Goal: Information Seeking & Learning: Answer question/provide support

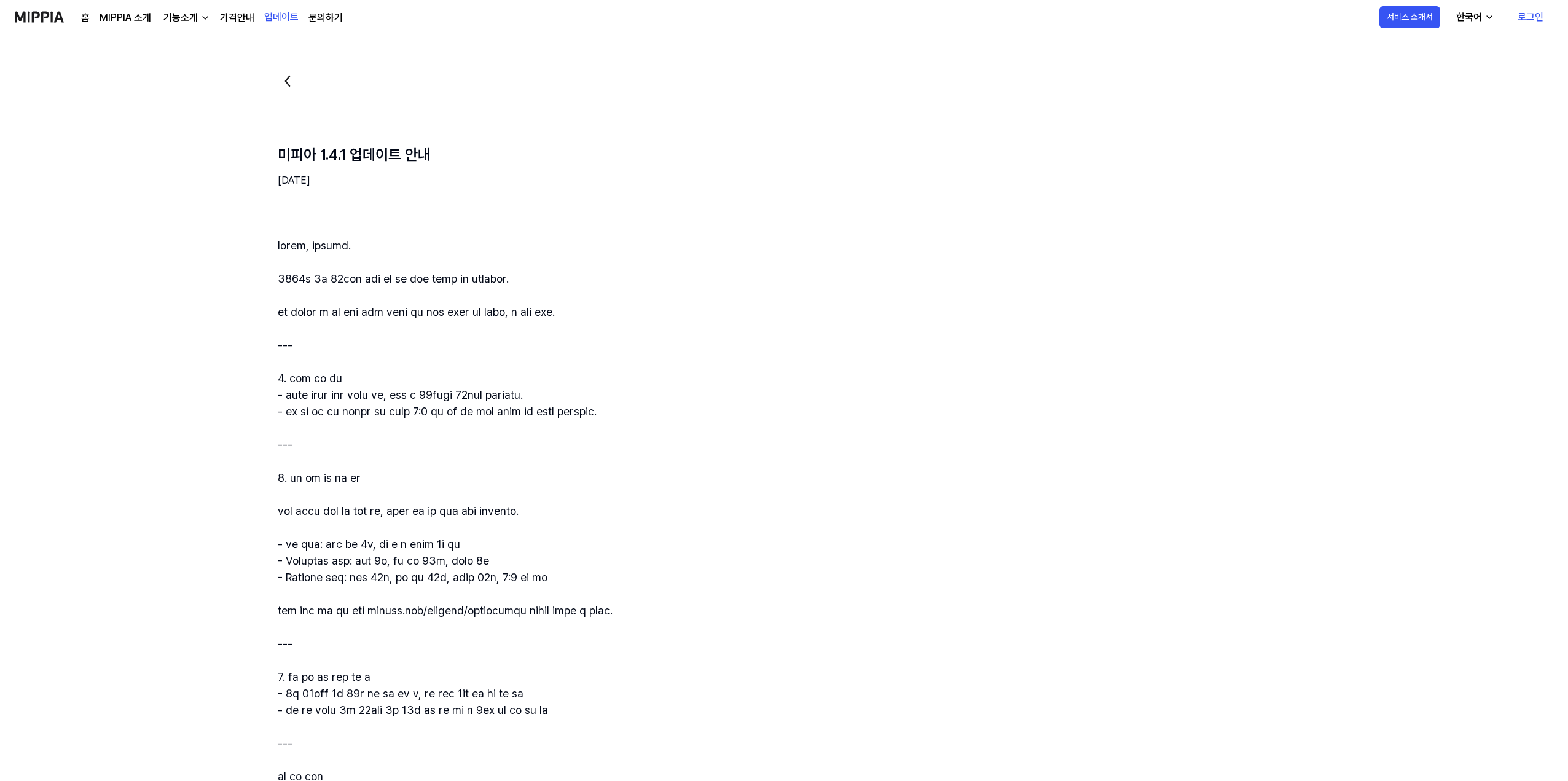
scroll to position [185, 0]
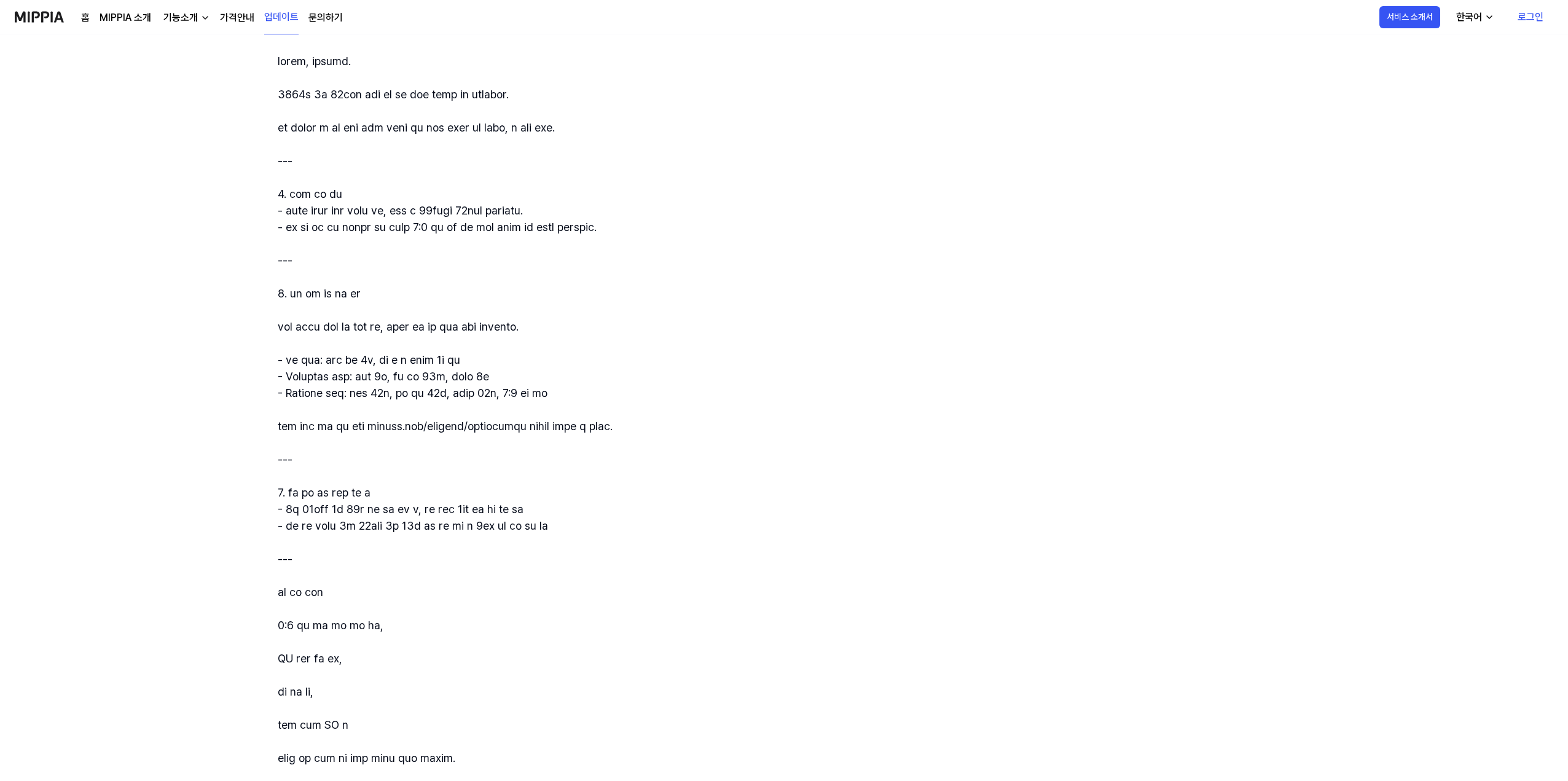
click at [357, 63] on div at bounding box center [843, 476] width 1130 height 846
click at [239, 19] on link "가격안내" at bounding box center [237, 17] width 34 height 14
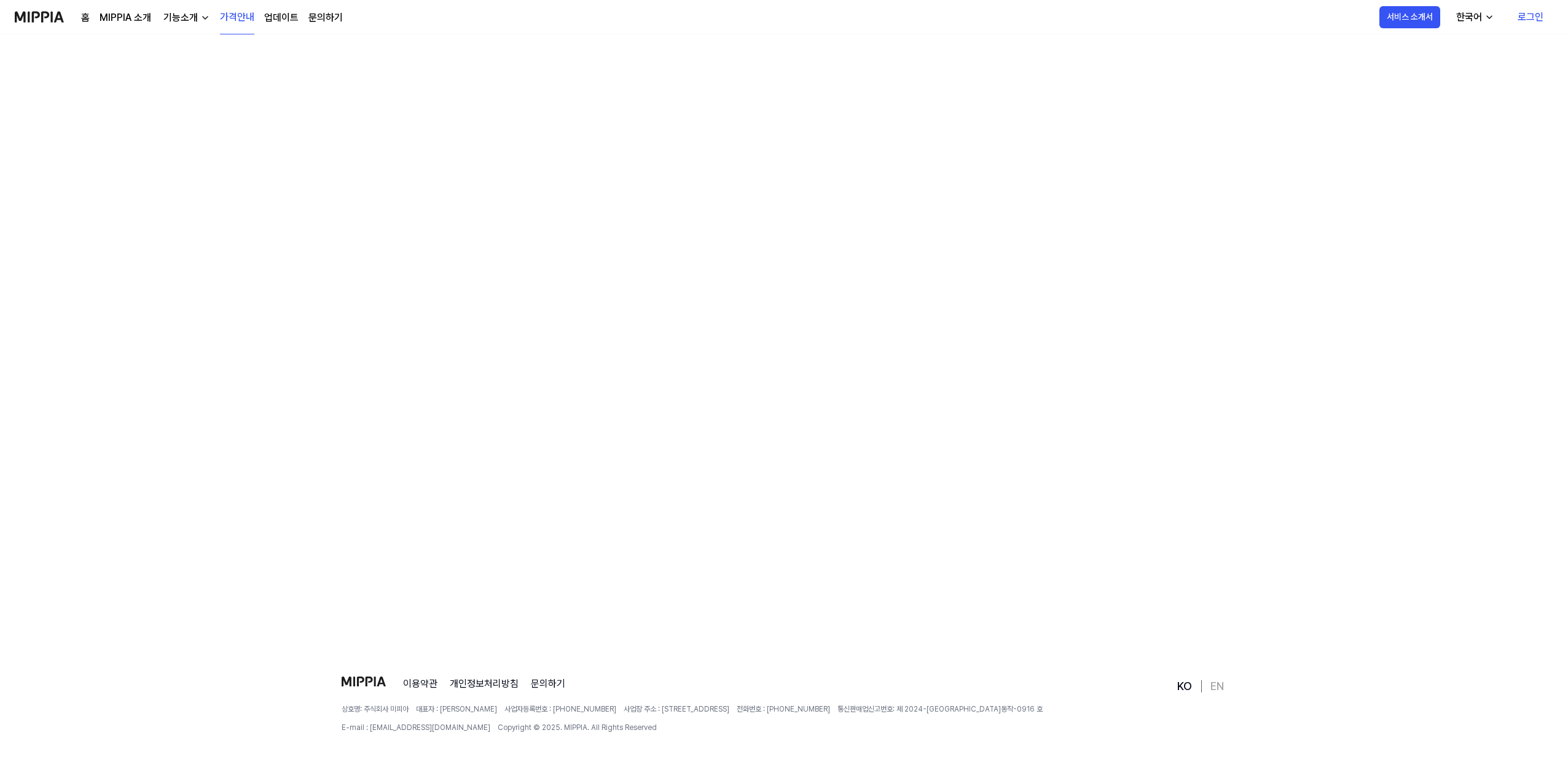
scroll to position [0, 0]
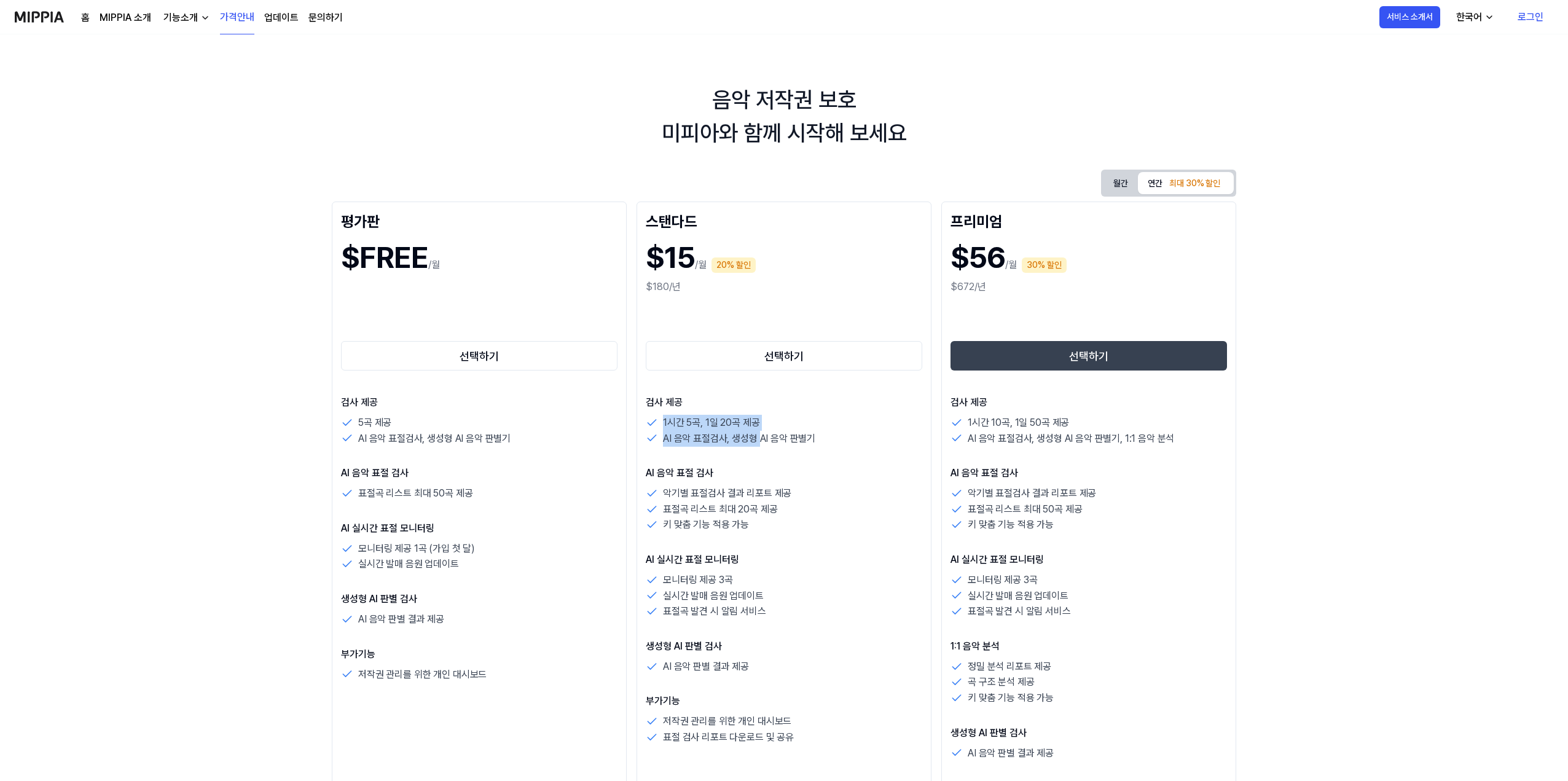
drag, startPoint x: 664, startPoint y: 421, endPoint x: 761, endPoint y: 440, distance: 98.8
click at [761, 440] on div "1시간 5곡, 1일 20곡 제공 AI 음악 표절검사, 생성형 AI 음악 판별기" at bounding box center [783, 431] width 276 height 32
click at [761, 441] on p "AI 음악 표절검사, 생성형 AI 음악 판별기" at bounding box center [739, 439] width 152 height 16
click at [1121, 183] on button "월간" at bounding box center [1121, 183] width 34 height 23
click at [1150, 183] on button "연간 최대 30% 할인" at bounding box center [1186, 183] width 96 height 22
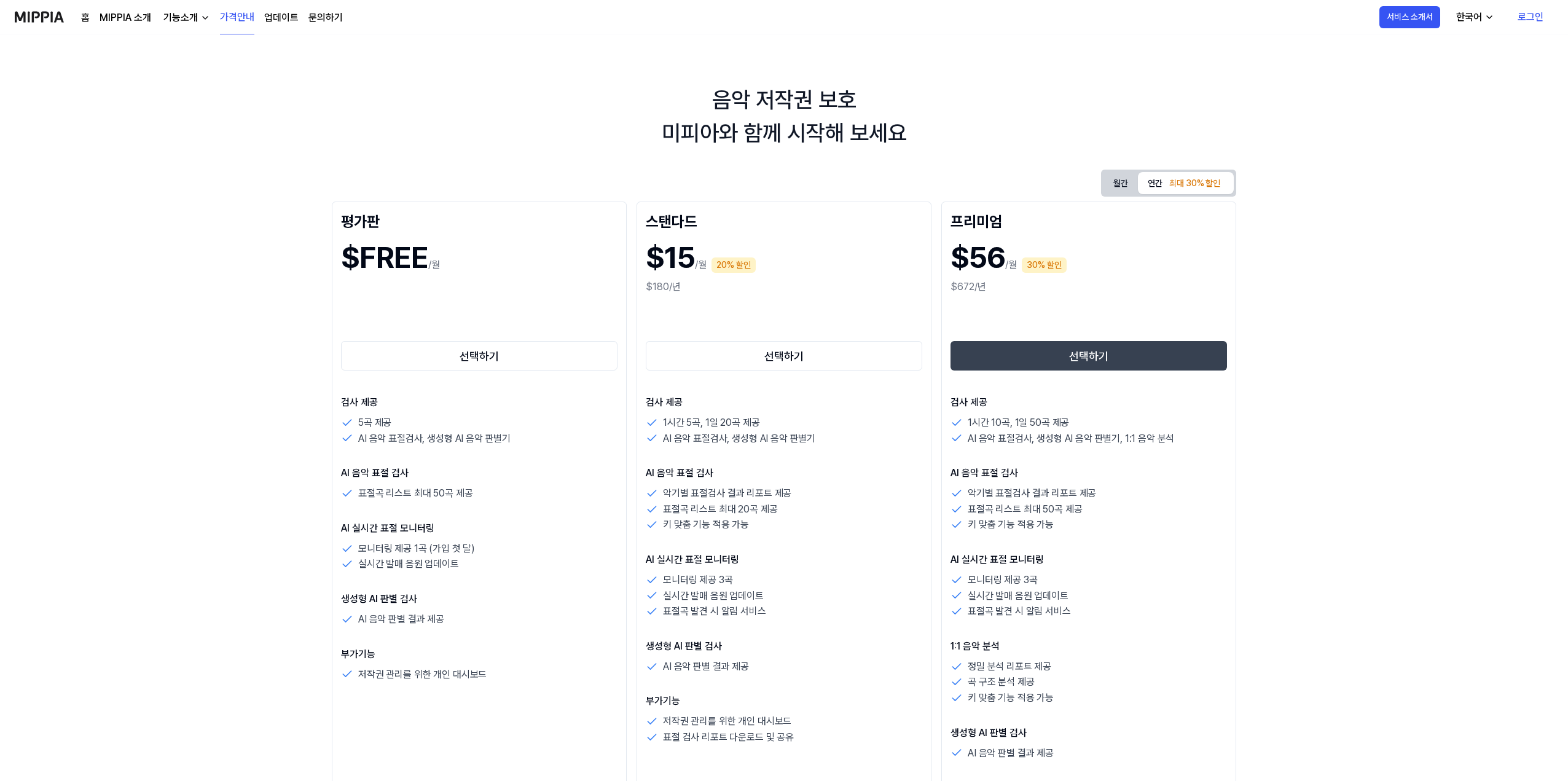
click at [1113, 180] on button "월간" at bounding box center [1121, 183] width 34 height 23
click at [1180, 183] on div "최대 30% 할인" at bounding box center [1194, 183] width 58 height 19
click at [1114, 183] on button "월간" at bounding box center [1121, 183] width 34 height 22
click at [1155, 184] on button "연간 최대 30% 할인" at bounding box center [1186, 183] width 96 height 25
click at [1121, 180] on button "월간" at bounding box center [1121, 183] width 34 height 23
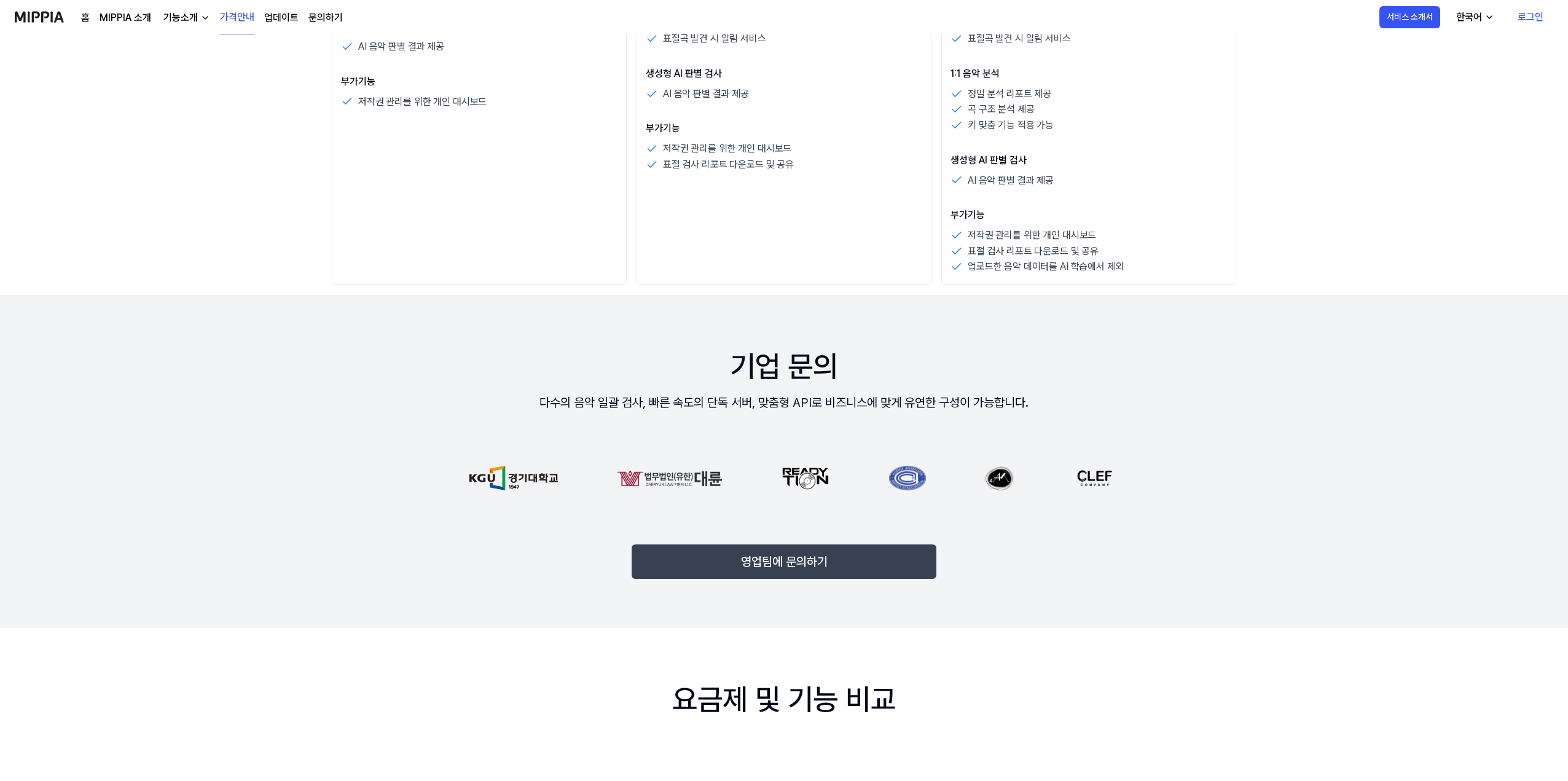
scroll to position [615, 0]
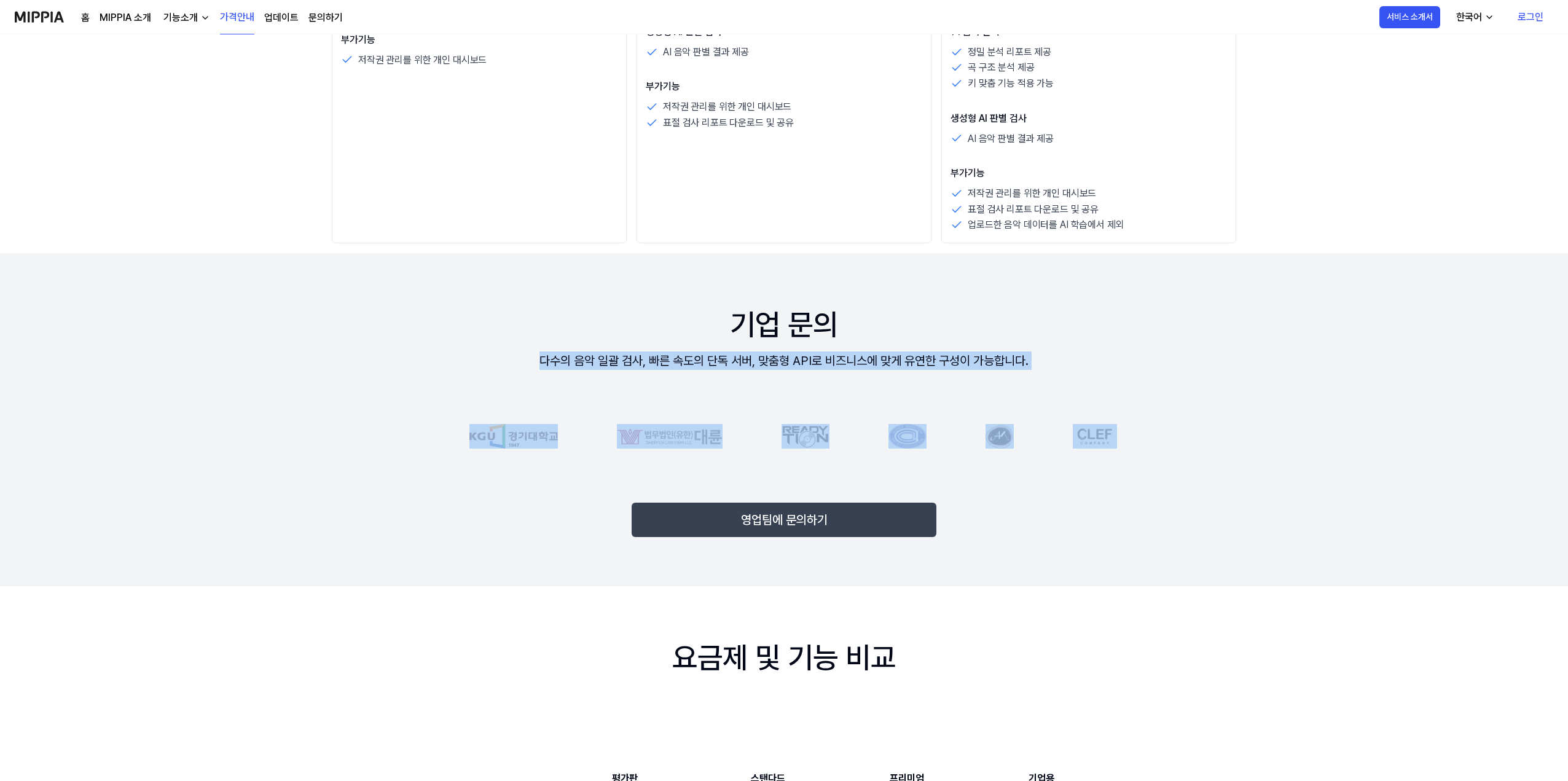
drag, startPoint x: 538, startPoint y: 362, endPoint x: 1078, endPoint y: 356, distance: 540.0
click at [1078, 356] on div "기업 문의 다수의 음악 일괄 검사, 빠른 속도의 단독 서버, 맞춤형 API로 비즈니스에 맞게 유연한 구성이 가능합니다. 영업팀에 문의하기" at bounding box center [783, 419] width 934 height 333
click at [1079, 356] on div "기업 문의 다수의 음악 일괄 검사, 빠른 속도의 단독 서버, 맞춤형 API로 비즈니스에 맞게 유연한 구성이 가능합니다. 영업팀에 문의하기" at bounding box center [783, 419] width 934 height 333
click at [1045, 369] on div "기업 문의 다수의 음악 일괄 검사, 빠른 속도의 단독 서버, 맞춤형 API로 비즈니스에 맞게 유연한 구성이 가능합니다. 영업팀에 문의하기" at bounding box center [783, 419] width 934 height 333
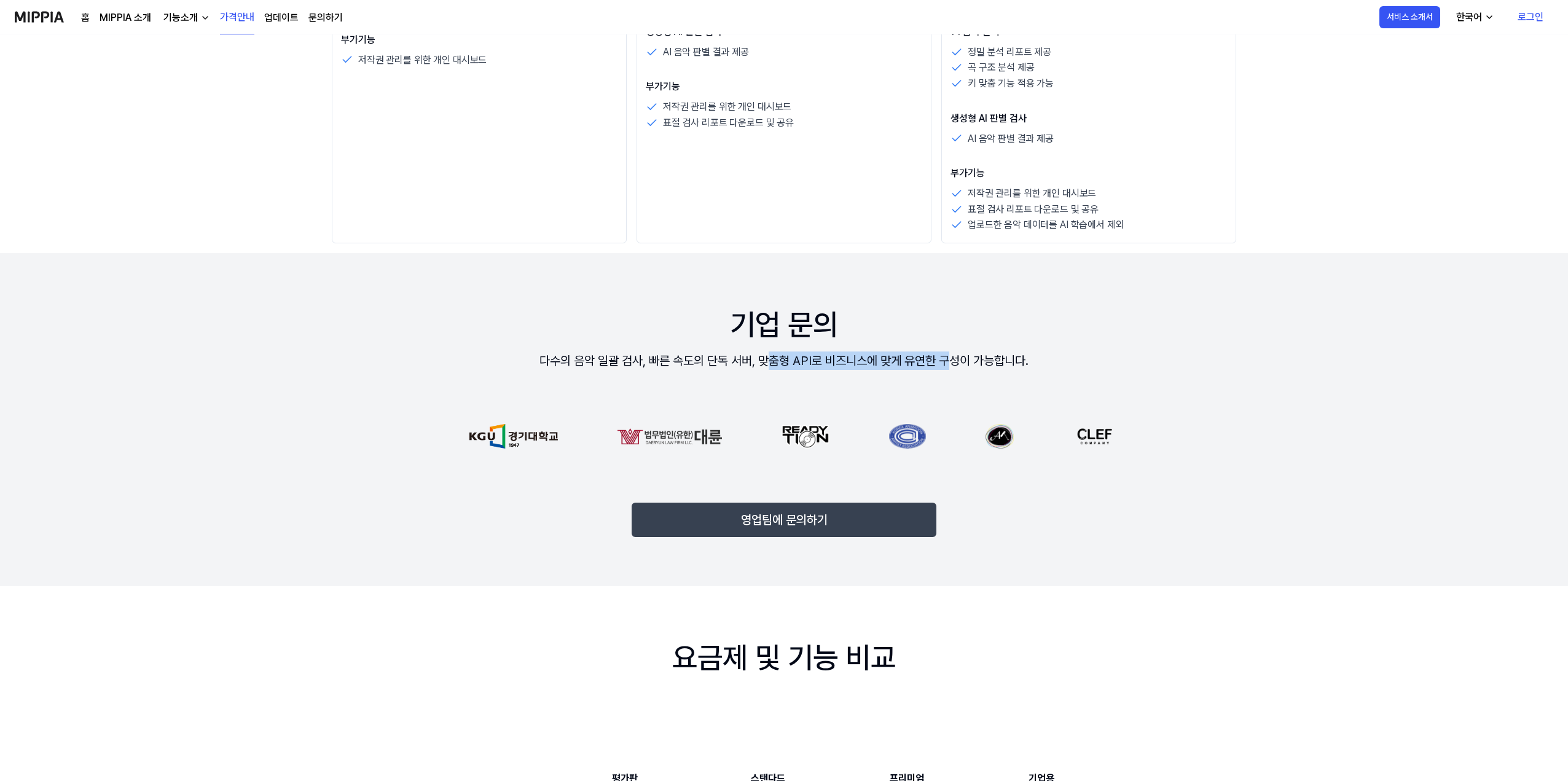
drag, startPoint x: 772, startPoint y: 369, endPoint x: 966, endPoint y: 363, distance: 194.1
click at [960, 364] on div "다수의 음악 일괄 검사, 빠른 속도의 단독 서버, 맞춤형 API로 비즈니스에 맞게 유연한 구성이 가능합니다." at bounding box center [783, 360] width 489 height 19
click at [969, 360] on div "다수의 음악 일괄 검사, 빠른 속도의 단독 서버, 맞춤형 API로 비즈니스에 맞게 유연한 구성이 가능합니다." at bounding box center [783, 360] width 489 height 19
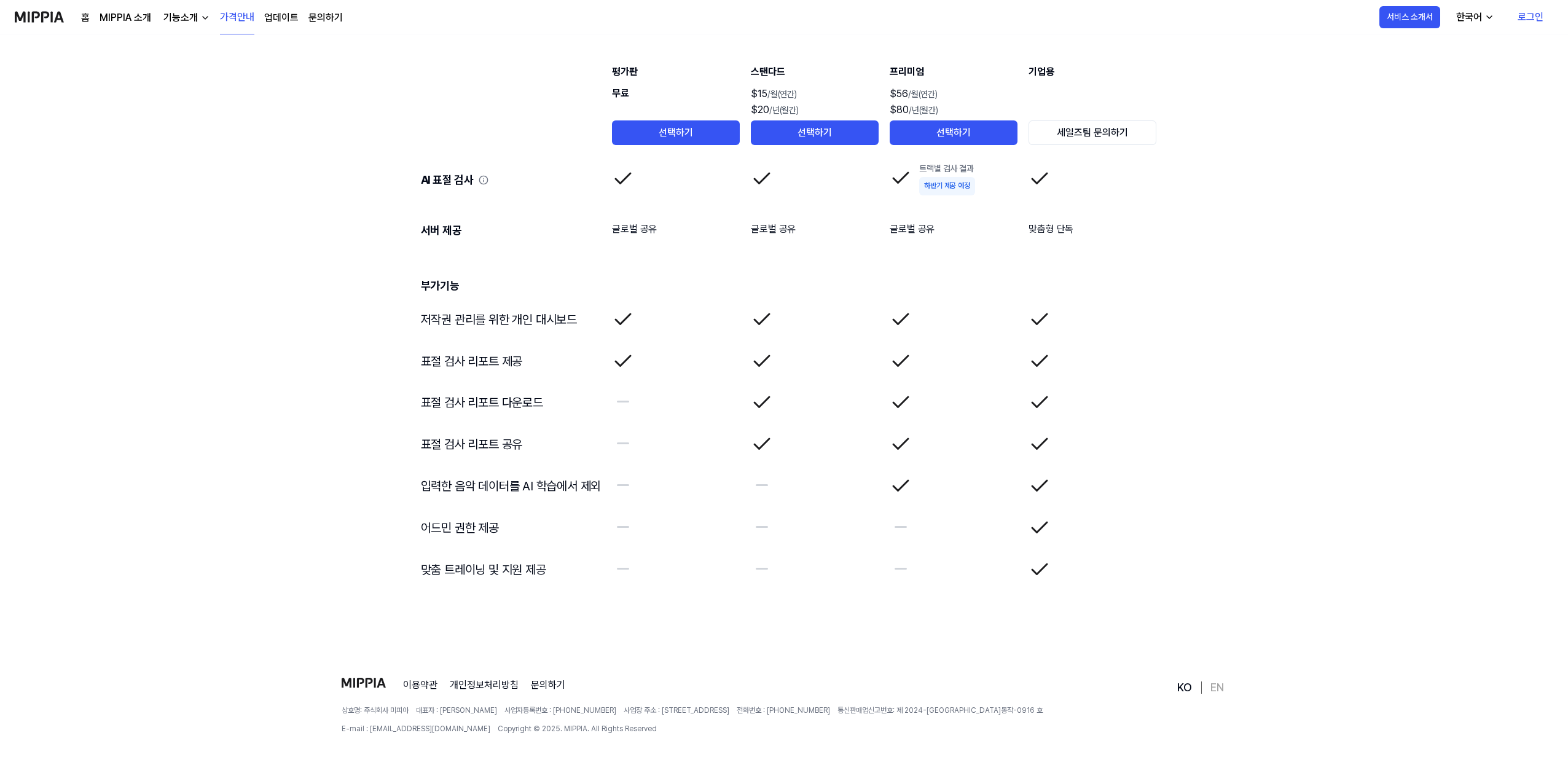
scroll to position [1873, 0]
click at [420, 681] on link "이용약관" at bounding box center [420, 684] width 34 height 14
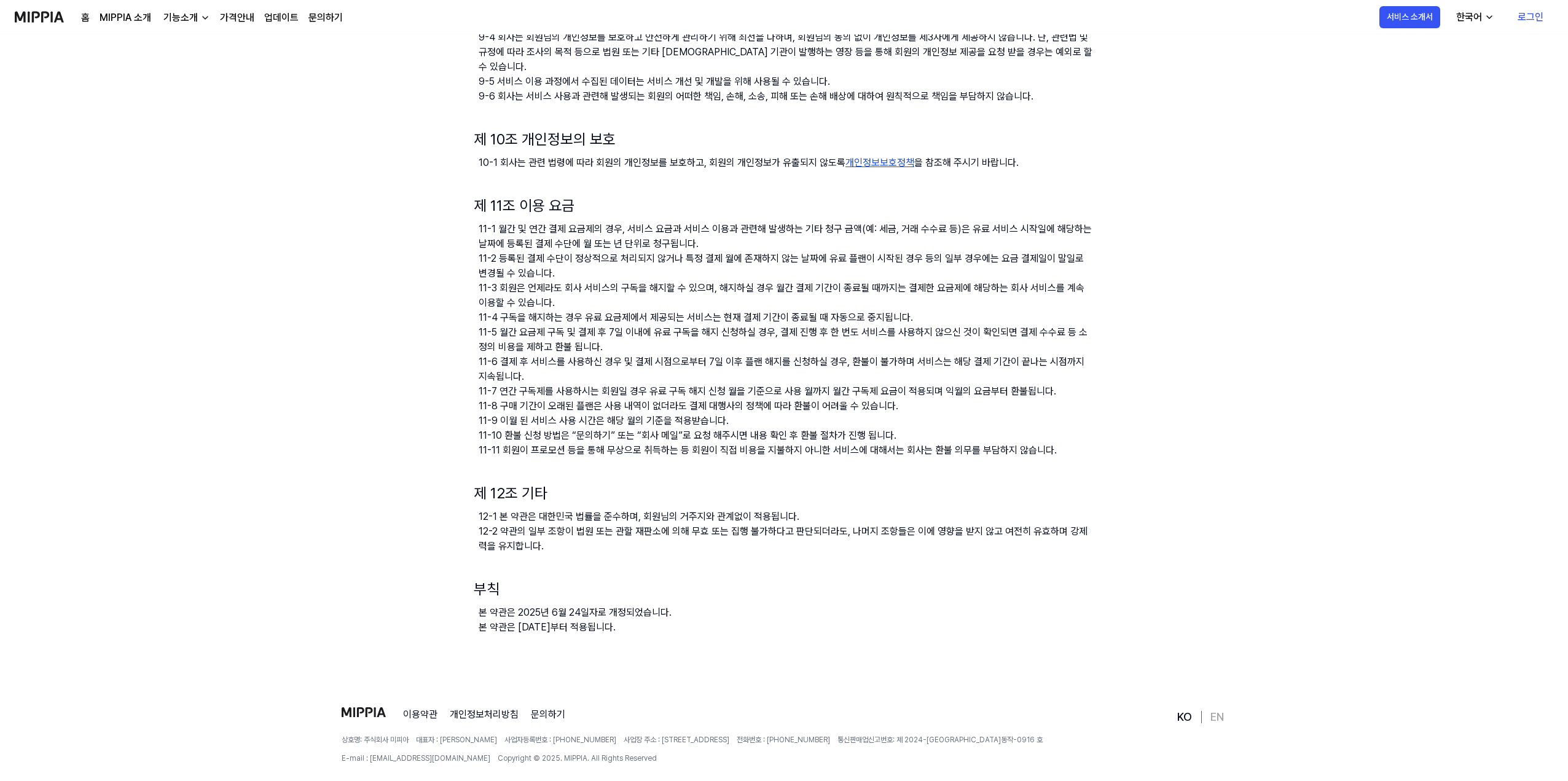
scroll to position [1065, 0]
drag, startPoint x: 490, startPoint y: 592, endPoint x: 648, endPoint y: 621, distance: 160.6
drag, startPoint x: 665, startPoint y: 601, endPoint x: 667, endPoint y: 568, distance: 33.1
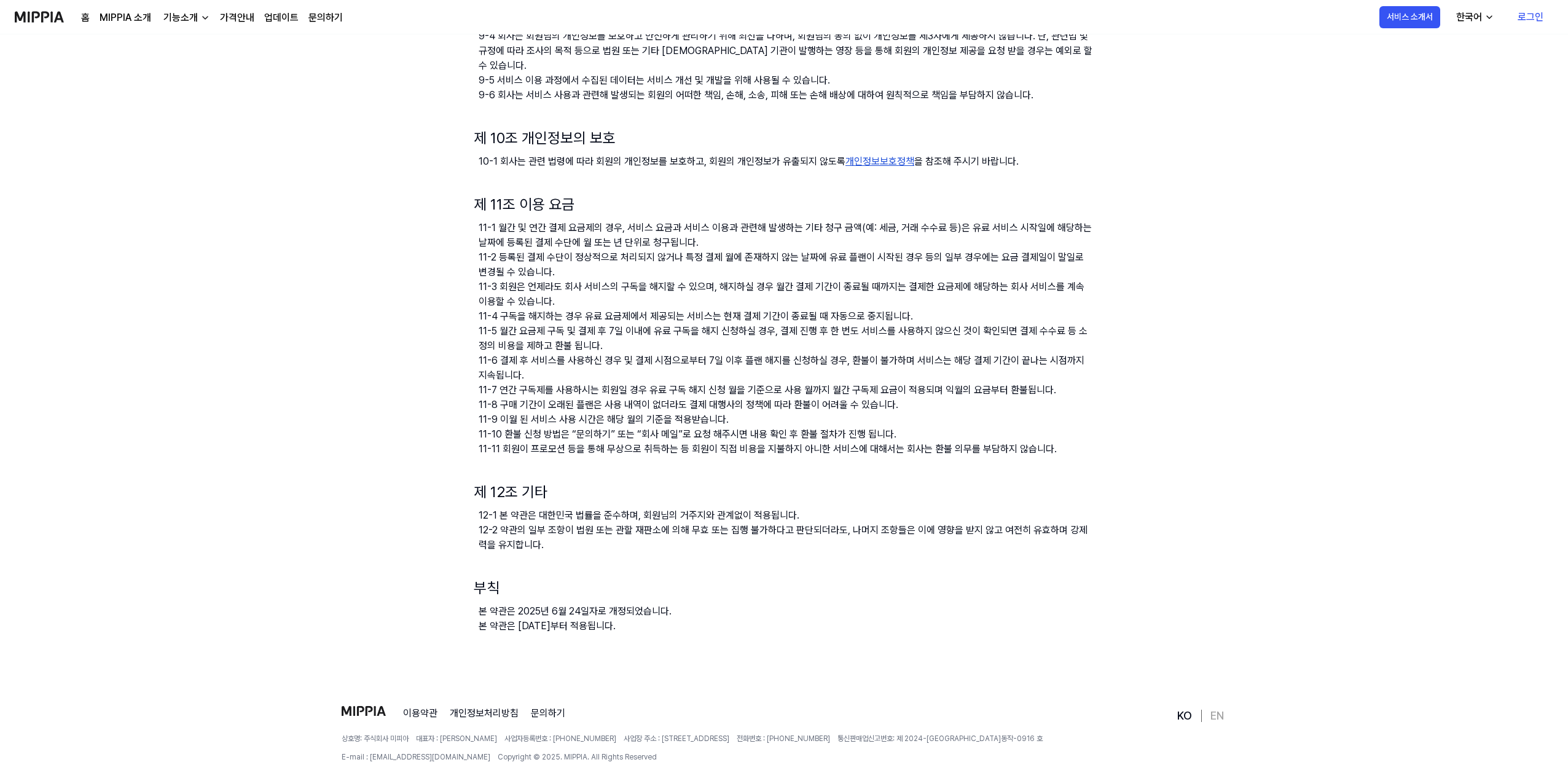
click at [744, 604] on h3 "본 약관은 2025년 6월 24일자로 개정되었습니다. 본 약관은 [DATE]부터 적용됩니다." at bounding box center [784, 618] width 621 height 30
click at [491, 706] on link "개인정보처리방침" at bounding box center [484, 713] width 69 height 14
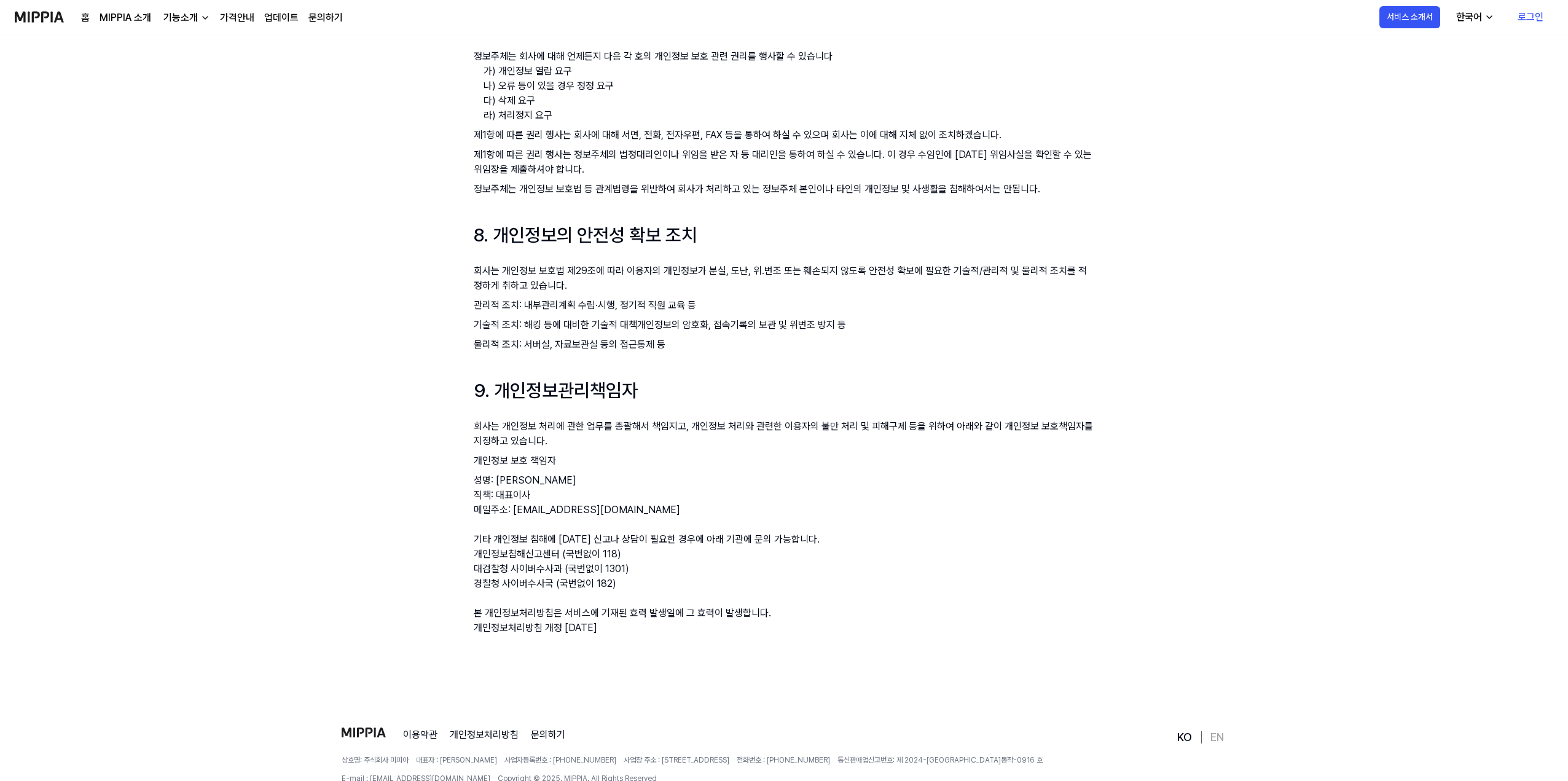
scroll to position [1483, 0]
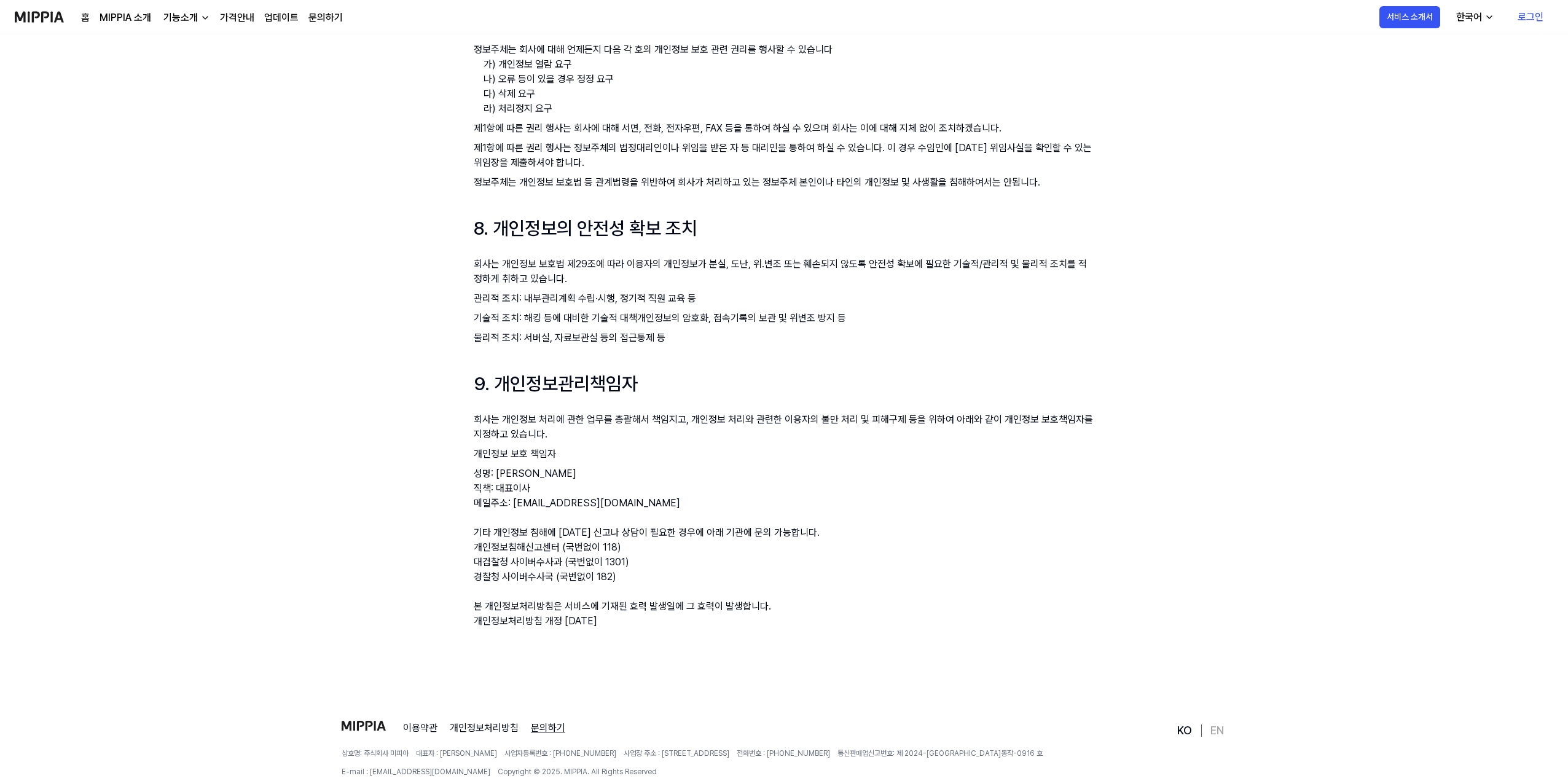
click at [545, 721] on link "문의하기" at bounding box center [548, 728] width 34 height 14
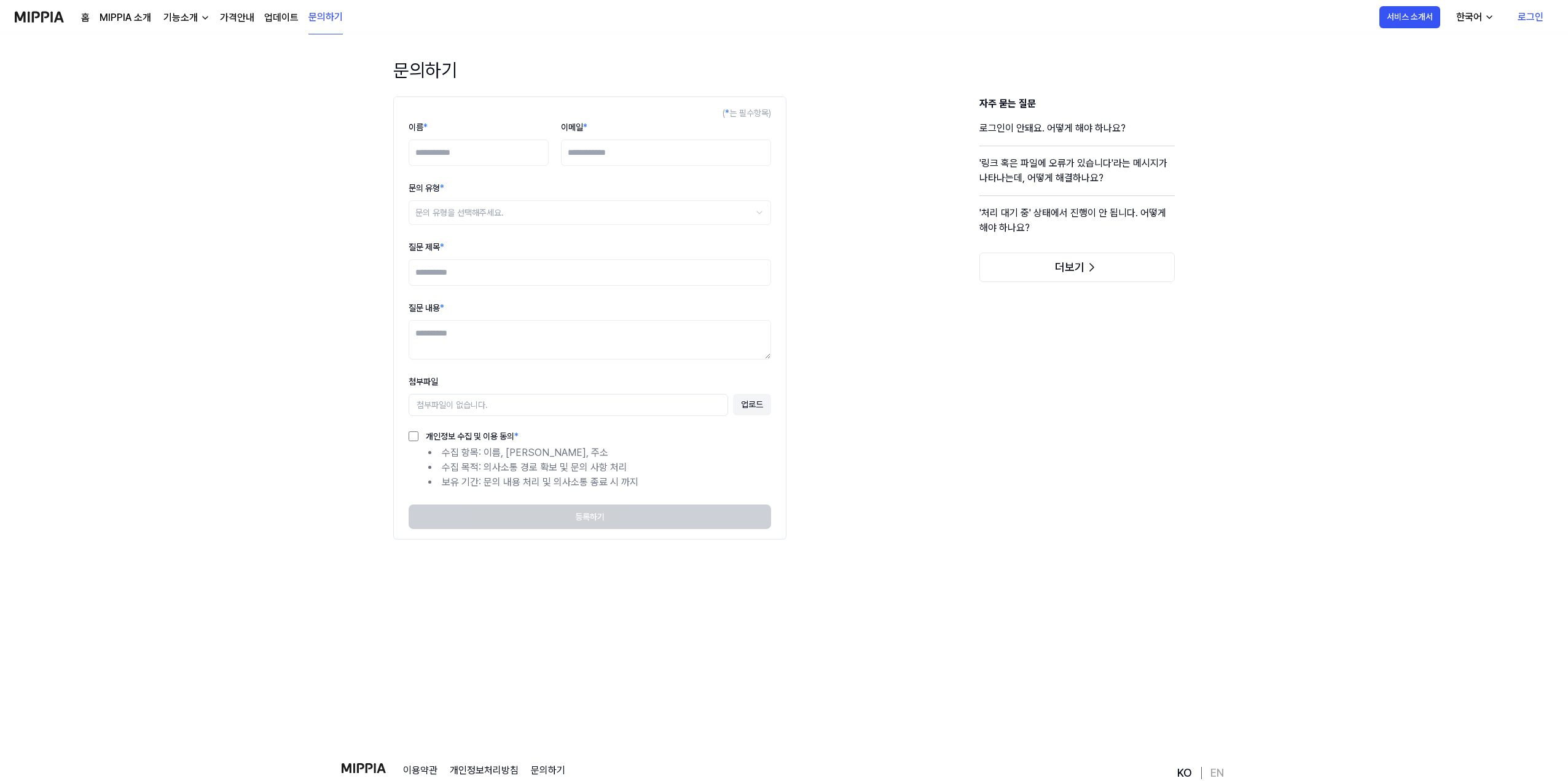
click at [1035, 209] on h4 "'처리 대기 중' 상태에서 진행이 안 됩니다. 어떻게 해야 하나요?" at bounding box center [1077, 225] width 195 height 39
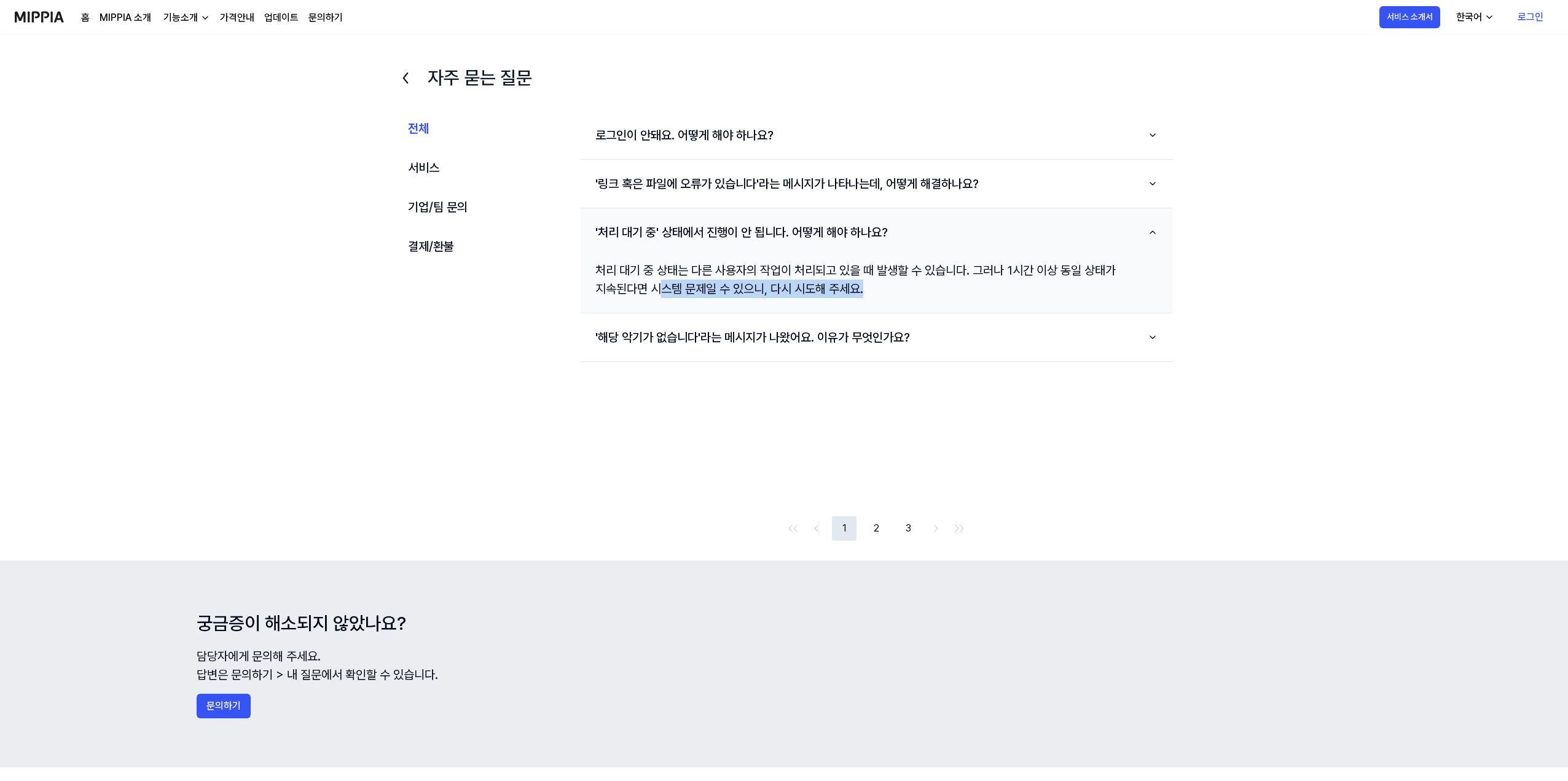
drag, startPoint x: 659, startPoint y: 292, endPoint x: 886, endPoint y: 290, distance: 227.0
click at [886, 290] on div "처리 대기 중 상태는 다른 사용자의 작업이 처리되고 있을 때 발생할 수 있습니다. 그러나 1시간 이상 동일 상태가 지속된다면 시스템 문제일 수…" at bounding box center [876, 279] width 591 height 56
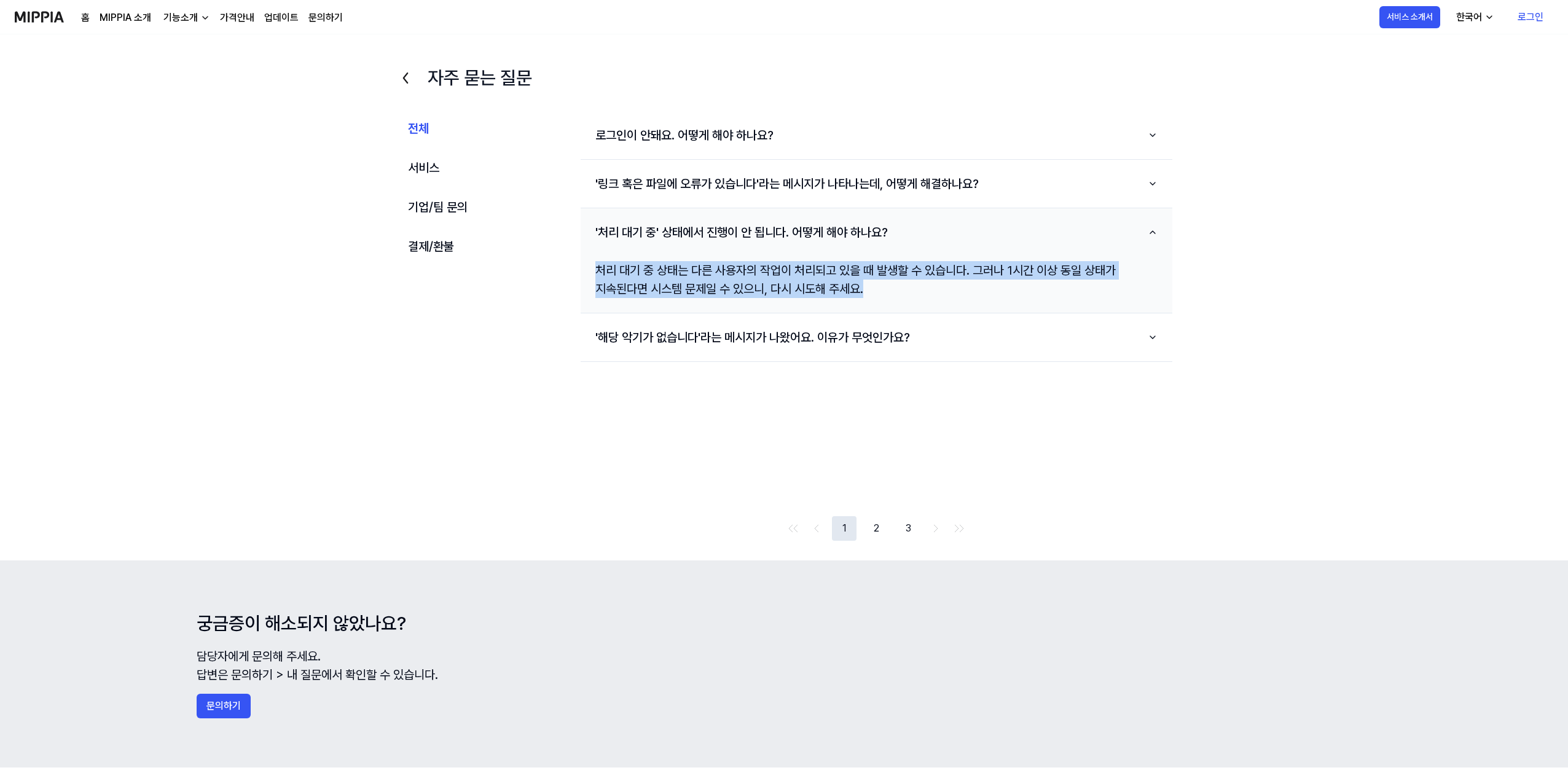
drag, startPoint x: 887, startPoint y: 290, endPoint x: 591, endPoint y: 262, distance: 297.3
click at [591, 262] on div "처리 대기 중 상태는 다른 사용자의 작업이 처리되고 있을 때 발생할 수 있습니다. 그러나 1시간 이상 동일 상태가 지속된다면 시스템 문제일 수…" at bounding box center [876, 279] width 591 height 56
click at [664, 248] on button "'처리 대기 중' 상태에서 진행이 안 됩니다. 어떻게 해야 하나요?" at bounding box center [876, 233] width 591 height 38
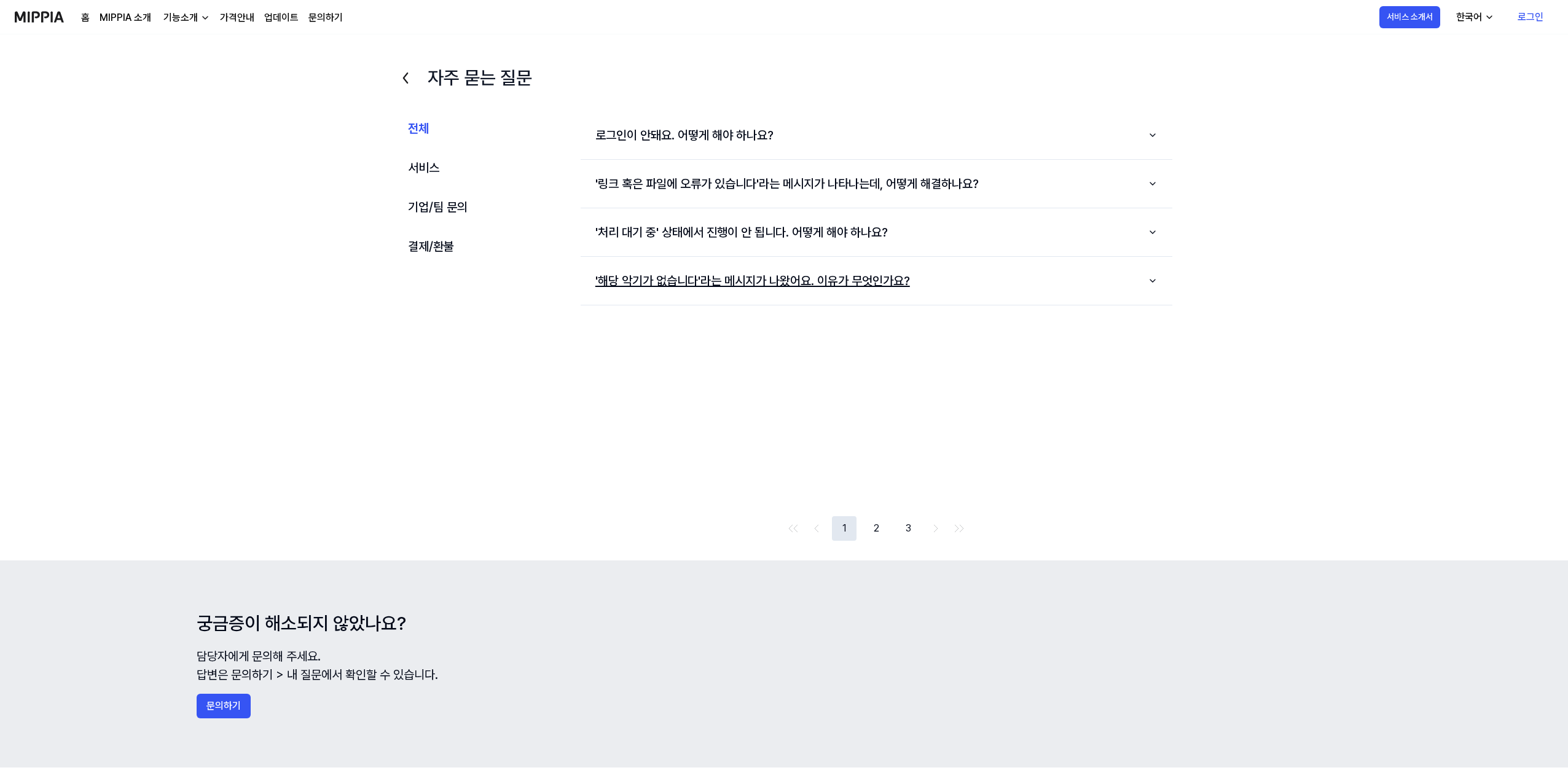
click at [668, 278] on button "'해당 악기가 없습니다'라는 메시지가 나왔어요. 이유가 무엇인가요?" at bounding box center [876, 281] width 591 height 38
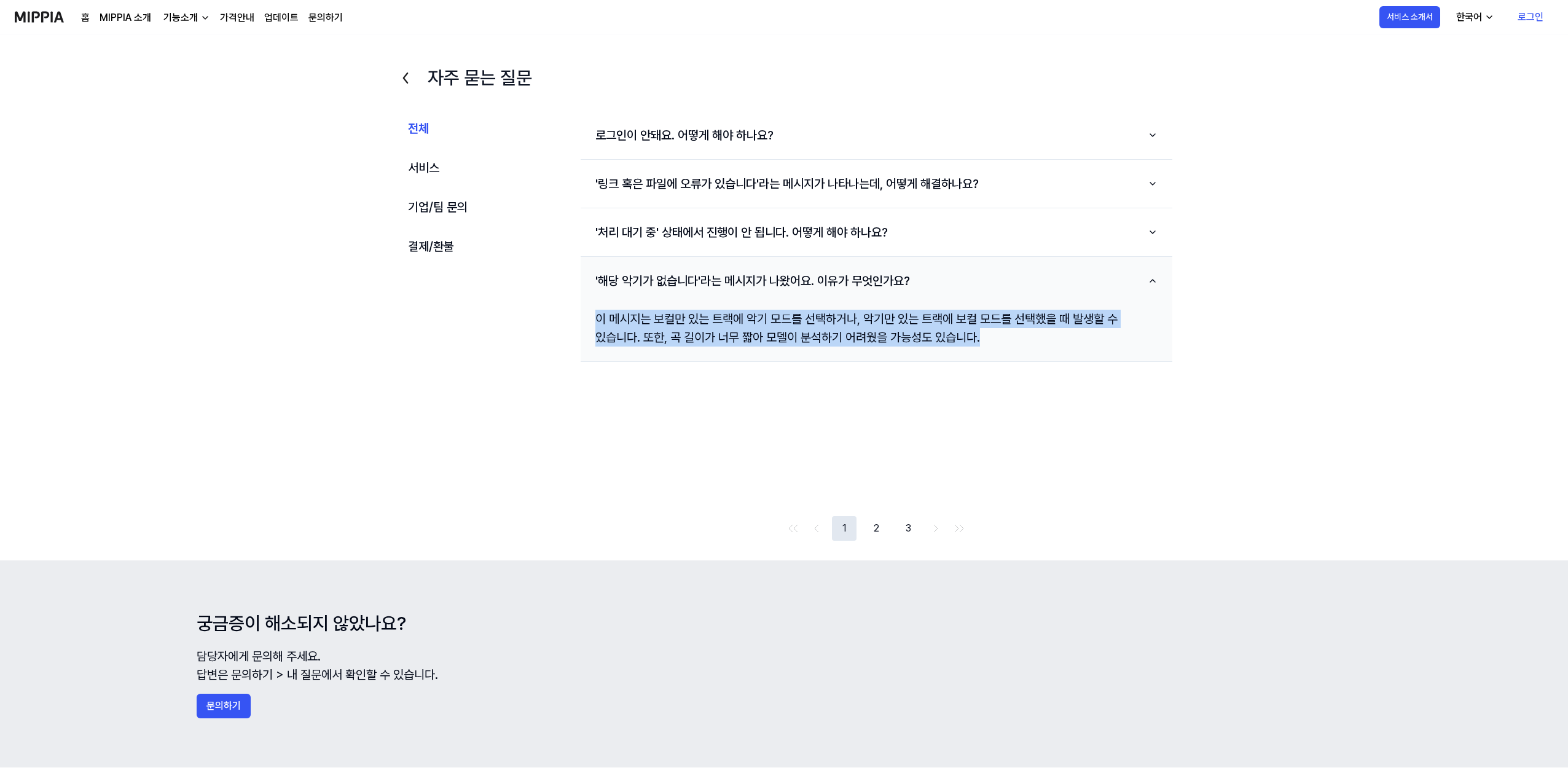
drag, startPoint x: 599, startPoint y: 319, endPoint x: 1095, endPoint y: 335, distance: 496.3
click at [1095, 335] on div "이 메시지는 보컬만 있는 트랙에 악기 모드를 선택하거나, 악기만 있는 트랙에 보컬 모드를 선택했을 때 발생할 수 있습니다. 또한, 곡 길이가 …" at bounding box center [876, 328] width 591 height 56
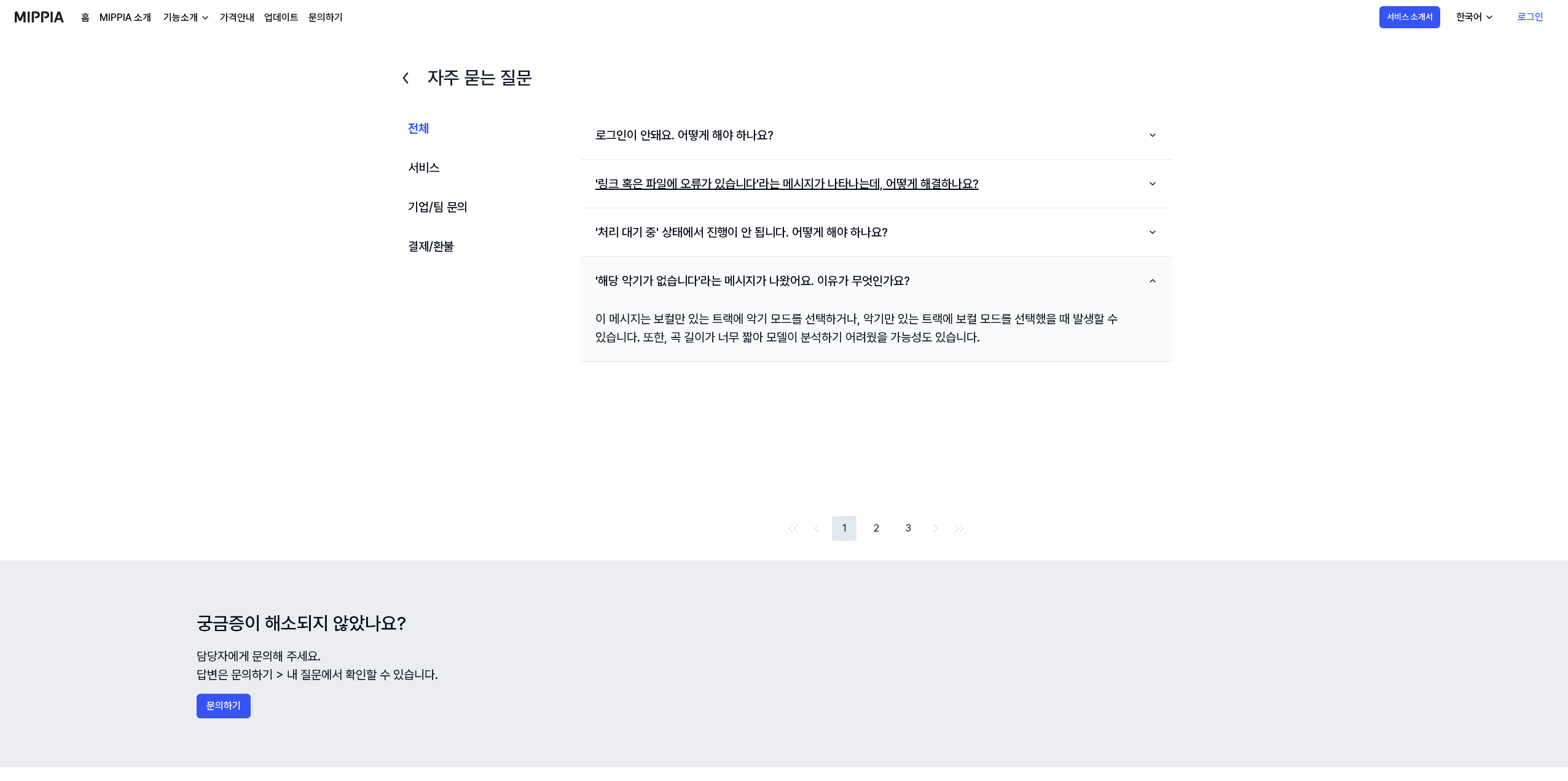
click at [688, 189] on button "'링크 혹은 파일에 오류가 있습니다'라는 메시지가 나타나는데, 어떻게 해결하나요?" at bounding box center [876, 184] width 591 height 38
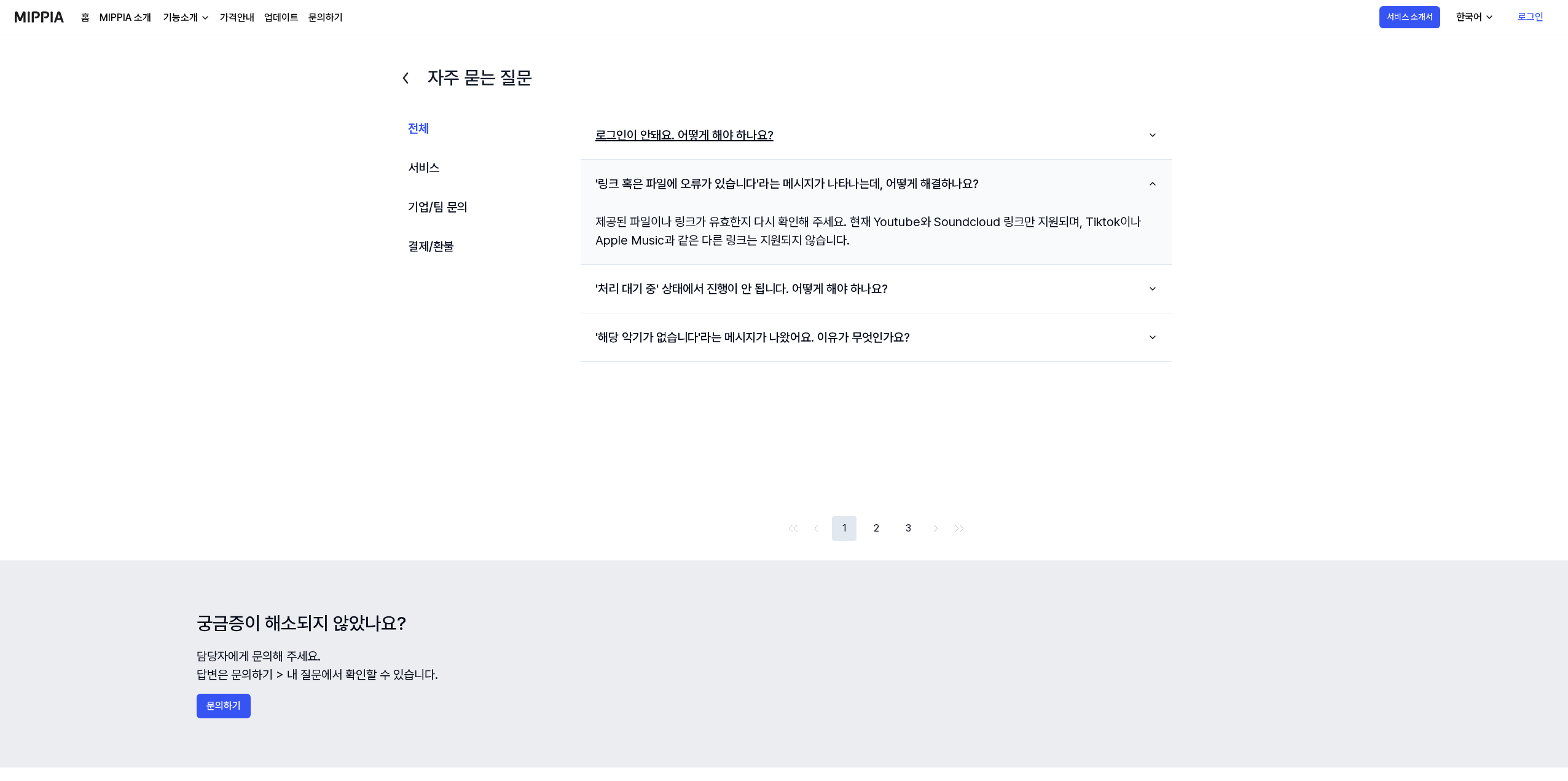
click at [662, 144] on button "로그인이 안돼요. 어떻게 해야 하나요?" at bounding box center [876, 135] width 591 height 38
